Goal: Task Accomplishment & Management: Use online tool/utility

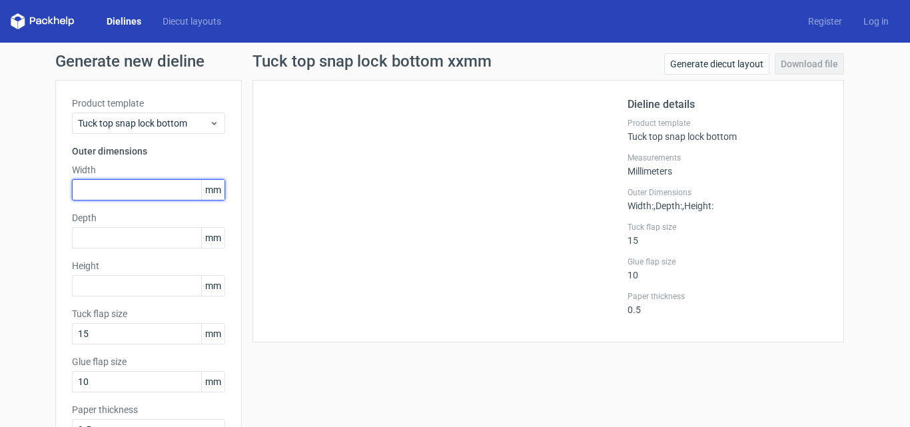
click at [134, 191] on input "text" at bounding box center [148, 189] width 153 height 21
type input "485"
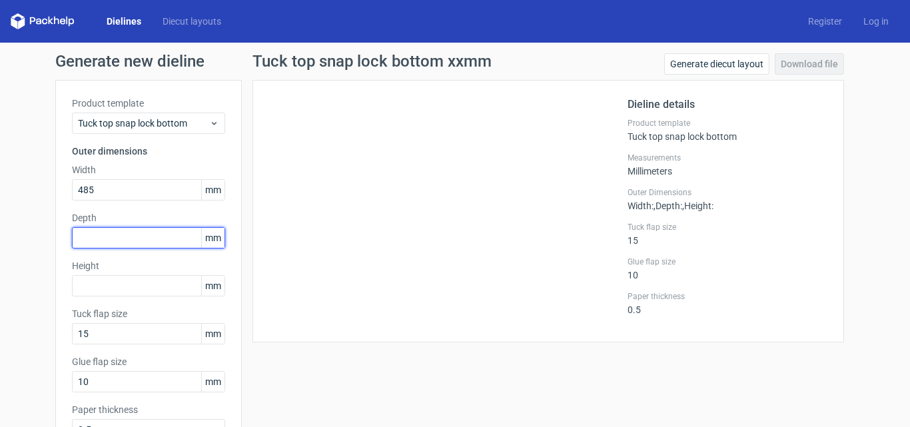
drag, startPoint x: 137, startPoint y: 239, endPoint x: 143, endPoint y: 246, distance: 9.0
click at [137, 239] on input "text" at bounding box center [148, 237] width 153 height 21
type input "245"
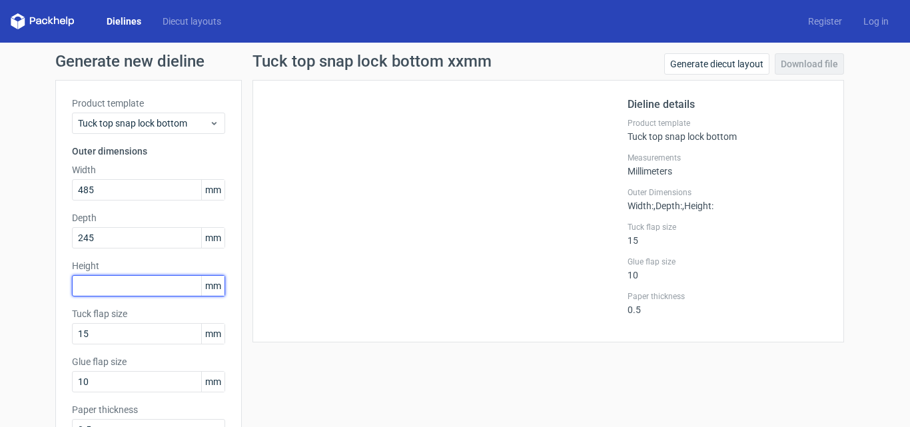
click at [145, 292] on input "text" at bounding box center [148, 285] width 153 height 21
type input "125"
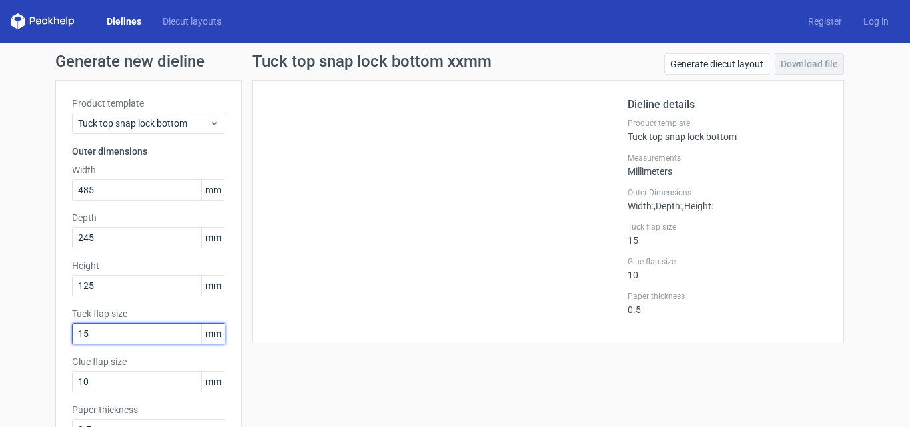
click at [123, 336] on input "15" at bounding box center [148, 333] width 153 height 21
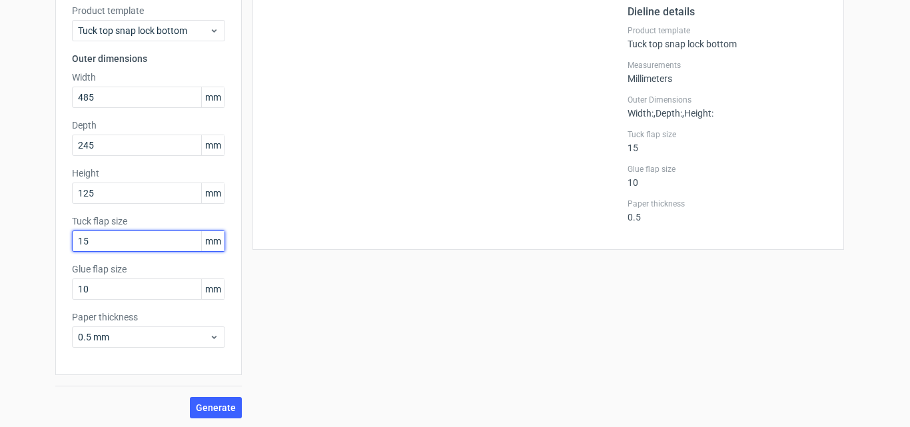
scroll to position [95, 0]
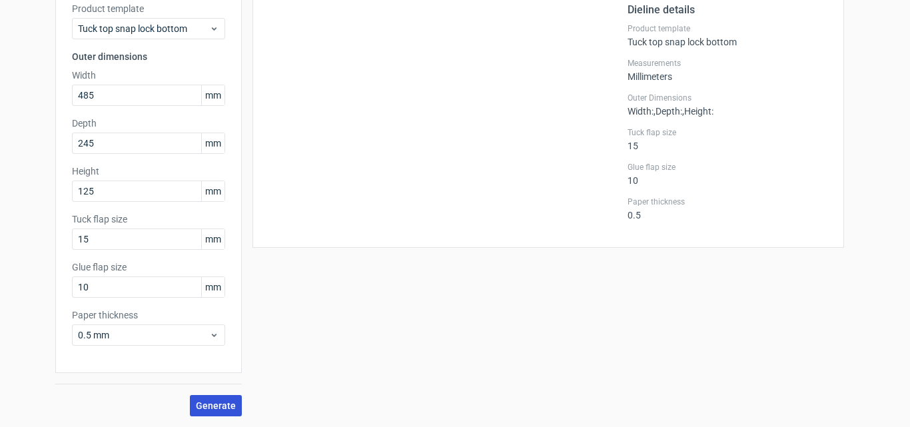
click at [206, 405] on span "Generate" at bounding box center [216, 405] width 40 height 9
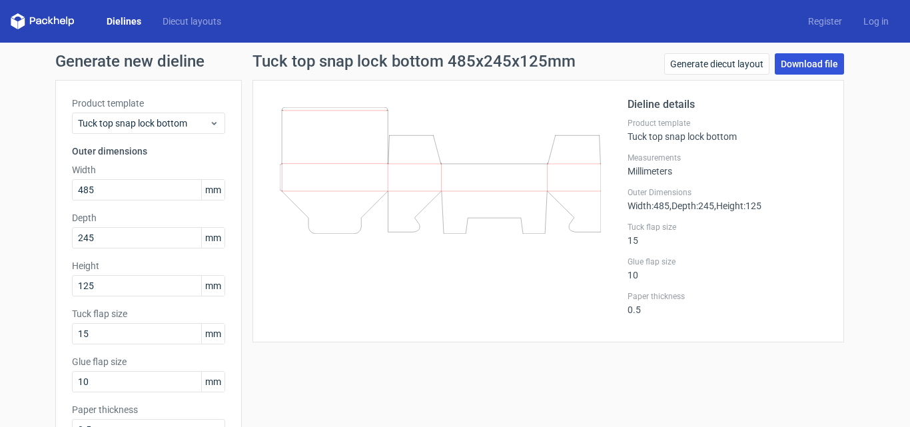
click at [785, 69] on link "Download file" at bounding box center [809, 63] width 69 height 21
click at [674, 182] on div "Dieline details Product template Tuck top snap lock bottom Measurements Millime…" at bounding box center [727, 211] width 200 height 229
click at [711, 66] on link "Generate diecut layout" at bounding box center [716, 63] width 105 height 21
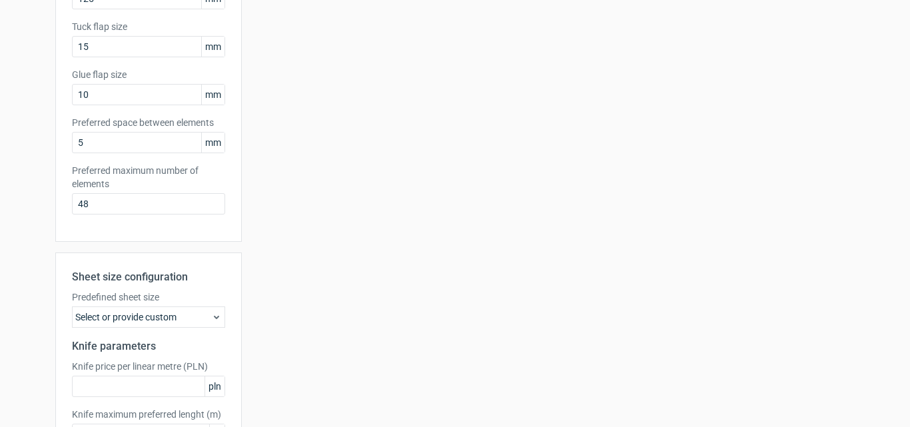
scroll to position [386, 0]
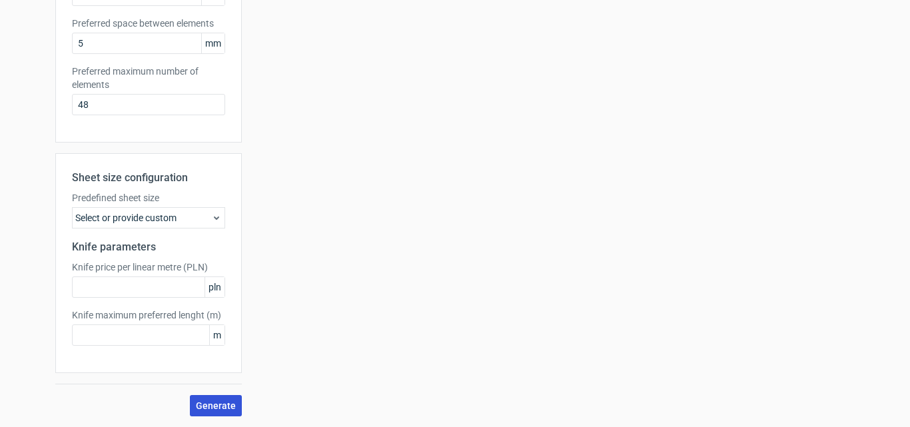
click at [208, 404] on span "Generate" at bounding box center [216, 405] width 40 height 9
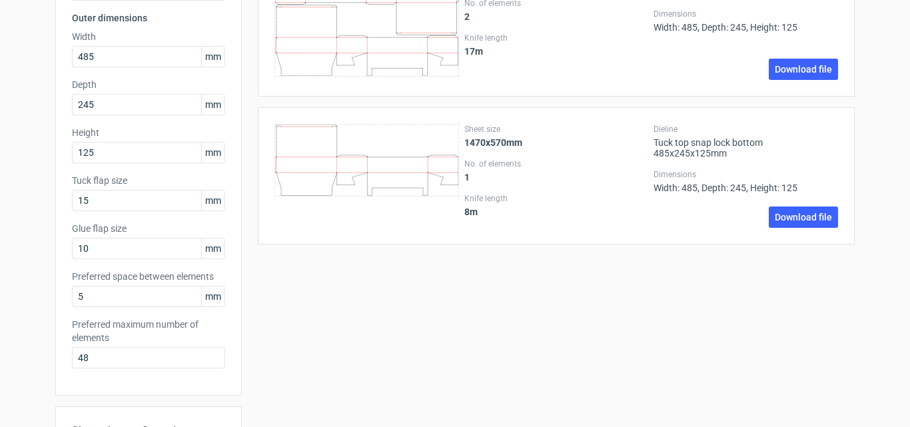
scroll to position [0, 0]
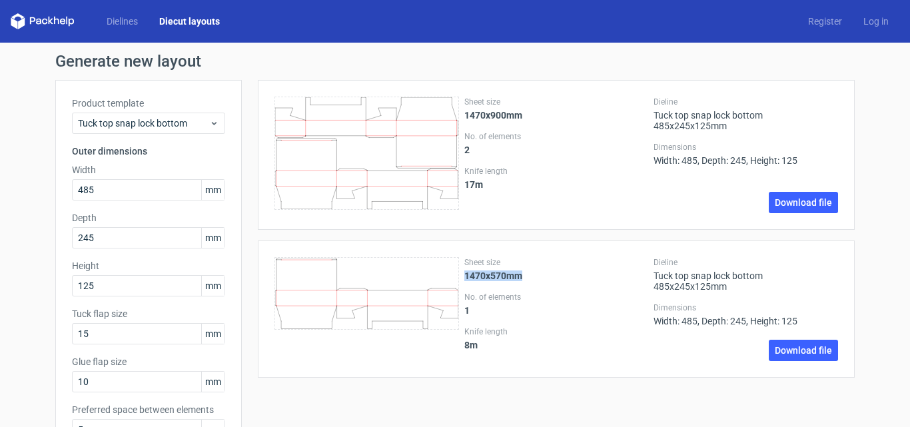
drag, startPoint x: 460, startPoint y: 276, endPoint x: 563, endPoint y: 279, distance: 103.9
click at [563, 279] on div "Sheet size 1470x570mm" at bounding box center [556, 269] width 184 height 24
drag, startPoint x: 649, startPoint y: 278, endPoint x: 762, endPoint y: 276, distance: 112.6
click at [762, 276] on div "Dieline Tuck top snap lock bottom 485x245x125mm" at bounding box center [745, 274] width 184 height 35
drag, startPoint x: 648, startPoint y: 288, endPoint x: 730, endPoint y: 287, distance: 81.9
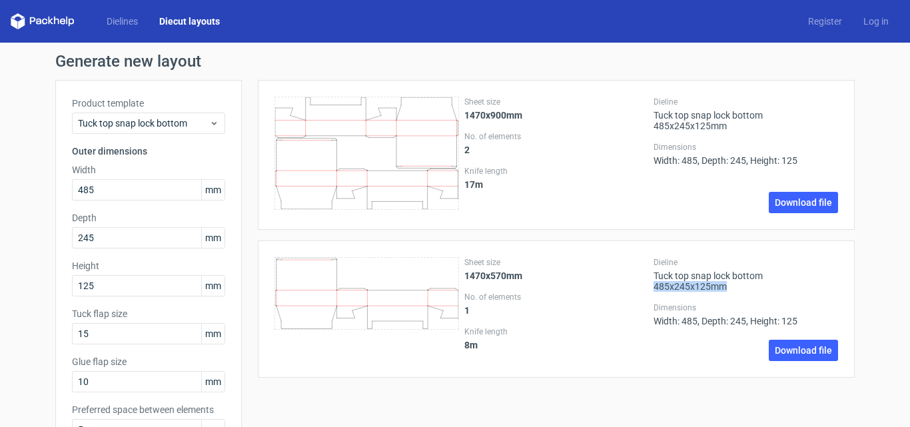
click at [730, 287] on div "Dieline Tuck top snap lock bottom 485x245x125mm" at bounding box center [745, 274] width 184 height 35
drag, startPoint x: 695, startPoint y: 289, endPoint x: 697, endPoint y: 339, distance: 50.0
click at [695, 289] on div "Dieline Tuck top snap lock bottom 485x245x125mm" at bounding box center [745, 274] width 184 height 35
